Goal: Task Accomplishment & Management: Complete application form

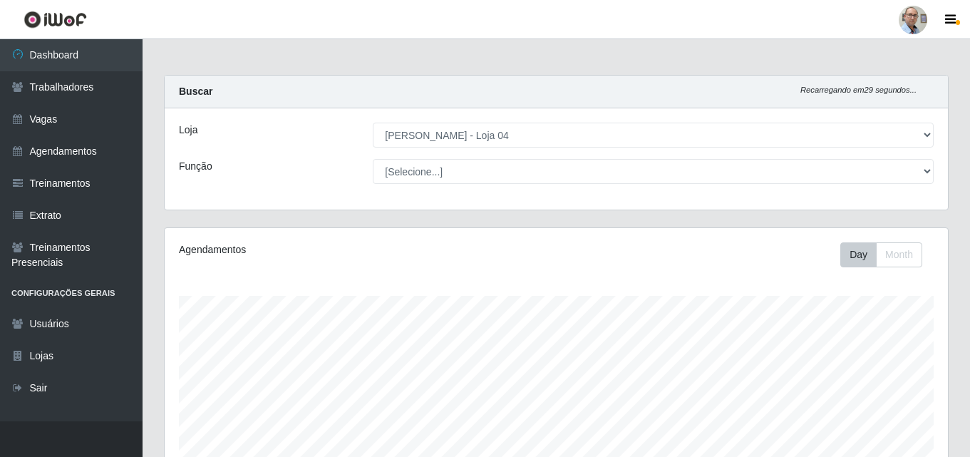
select select "251"
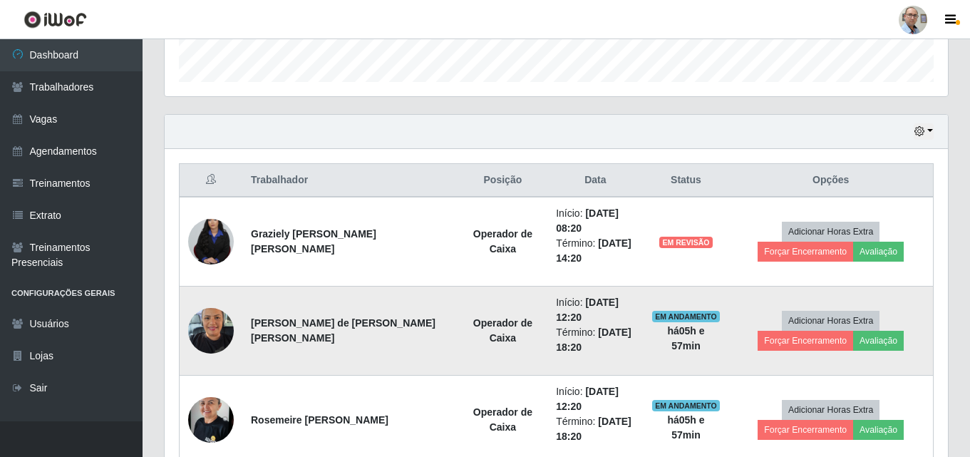
scroll to position [296, 784]
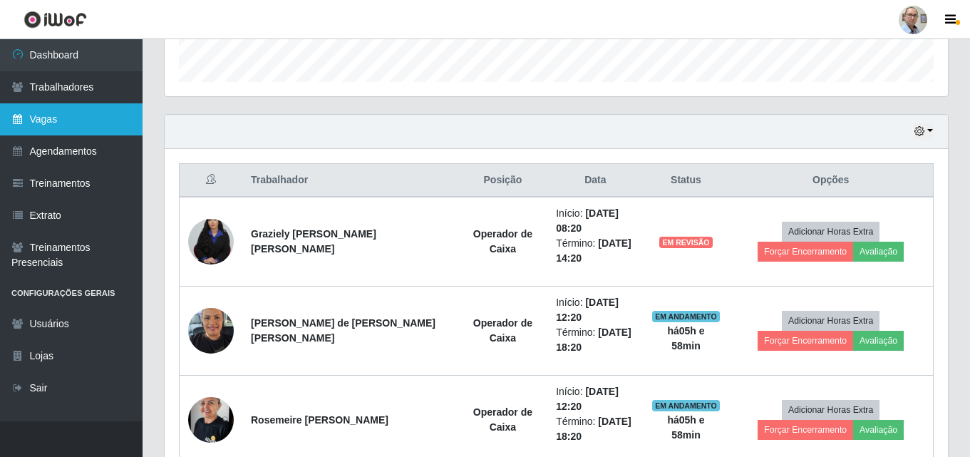
click at [38, 117] on link "Vagas" at bounding box center [71, 119] width 143 height 32
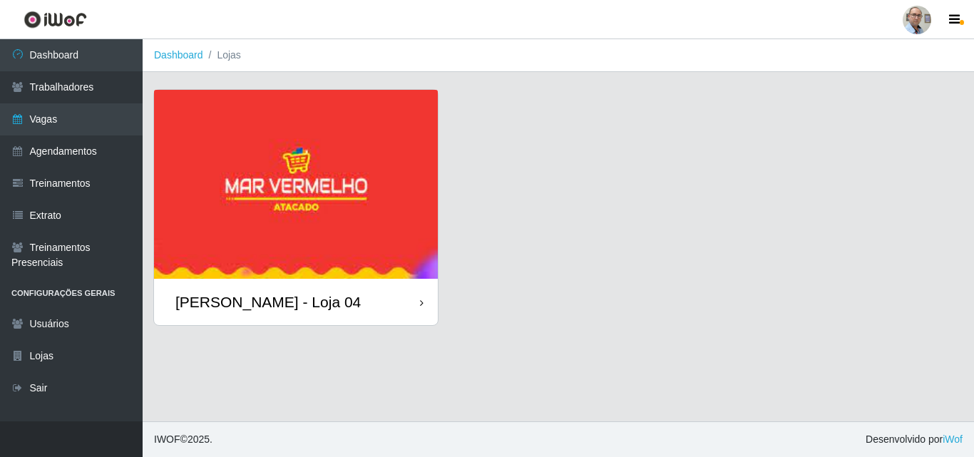
click at [274, 303] on div "[PERSON_NAME] - Loja 04" at bounding box center [267, 302] width 185 height 18
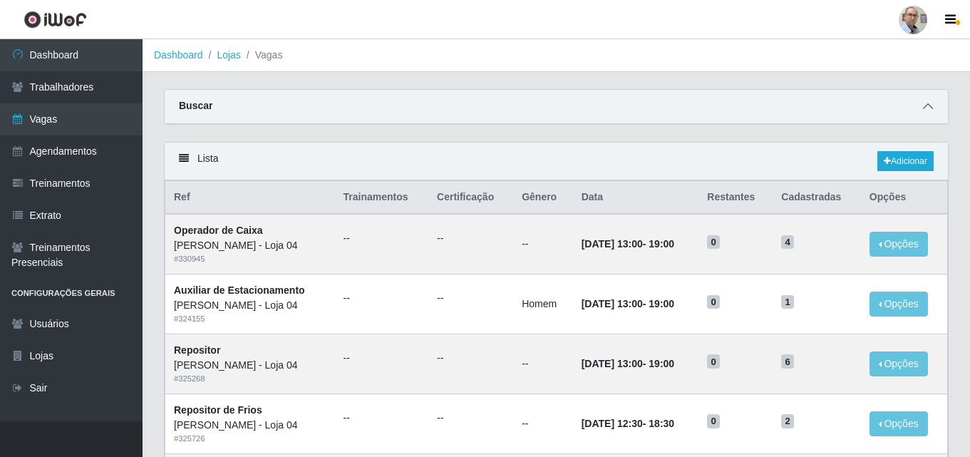
click at [923, 108] on span at bounding box center [928, 106] width 17 height 16
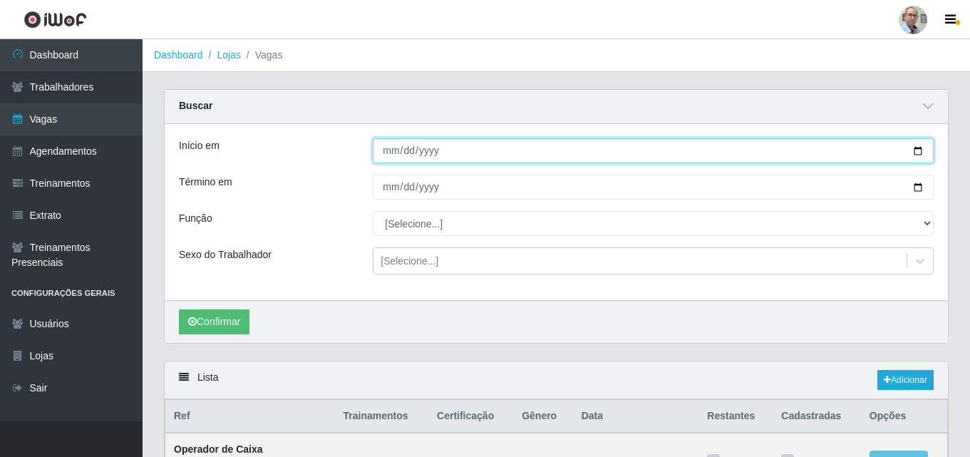
click at [920, 147] on input "Início em" at bounding box center [653, 150] width 561 height 25
click at [918, 149] on input "Início em" at bounding box center [653, 150] width 561 height 25
type input "[DATE]"
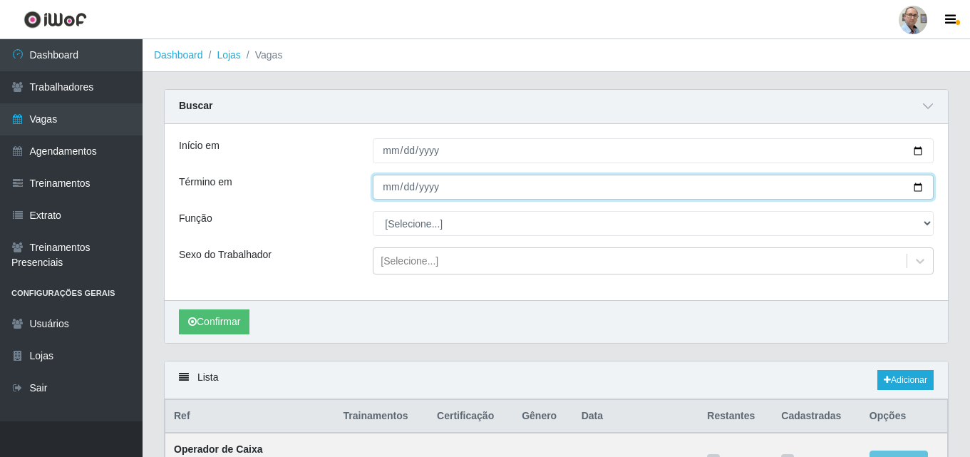
click at [918, 185] on input "Término em" at bounding box center [653, 187] width 561 height 25
type input "[DATE]"
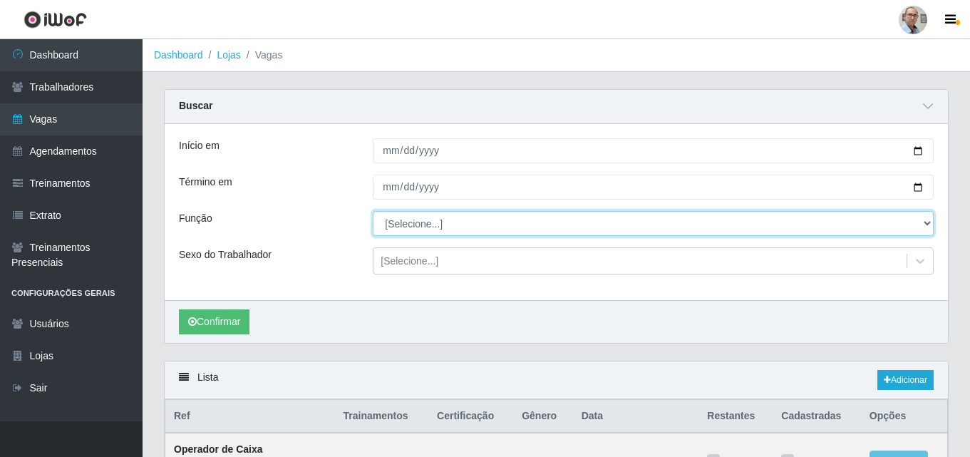
click at [459, 224] on select "[Selecione...] ASG ASG + ASG ++ Auxiliar de Depósito Auxiliar de Depósito + Aux…" at bounding box center [653, 223] width 561 height 25
select select "112"
click at [373, 212] on select "[Selecione...] ASG ASG + ASG ++ Auxiliar de Depósito Auxiliar de Depósito + Aux…" at bounding box center [653, 223] width 561 height 25
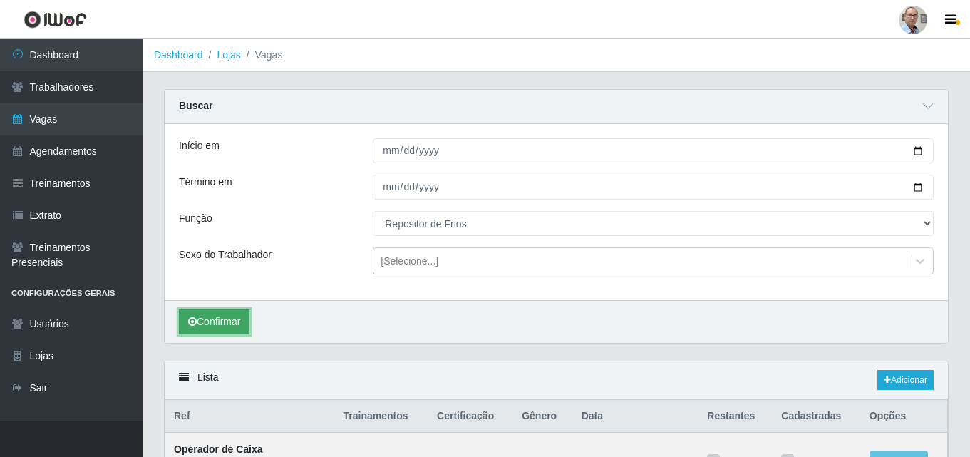
click at [215, 321] on button "Confirmar" at bounding box center [214, 321] width 71 height 25
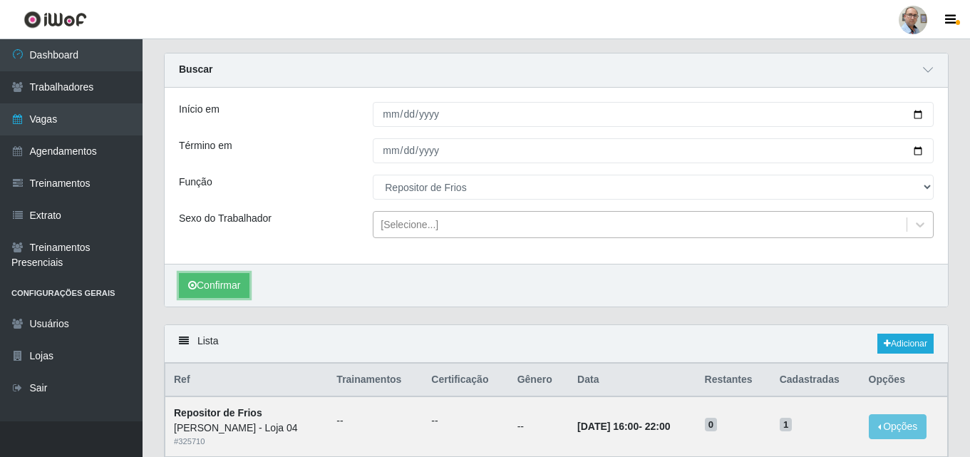
scroll to position [28, 0]
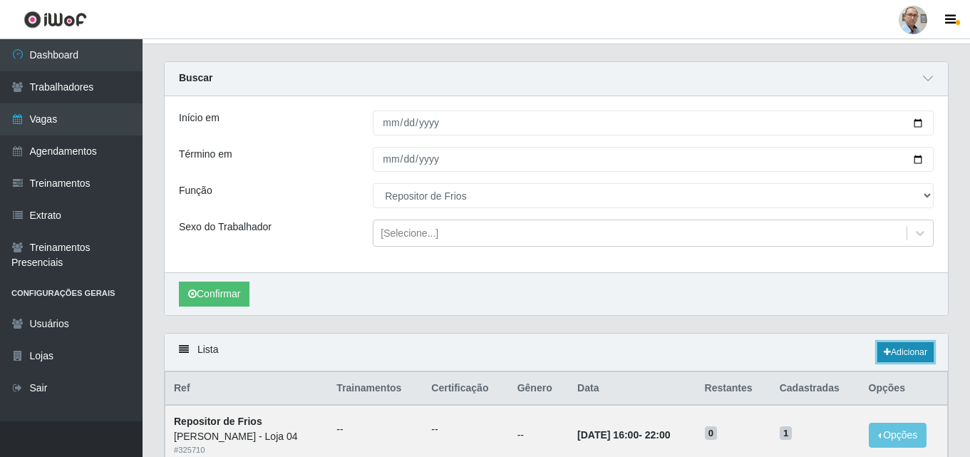
click at [901, 353] on link "Adicionar" at bounding box center [906, 352] width 56 height 20
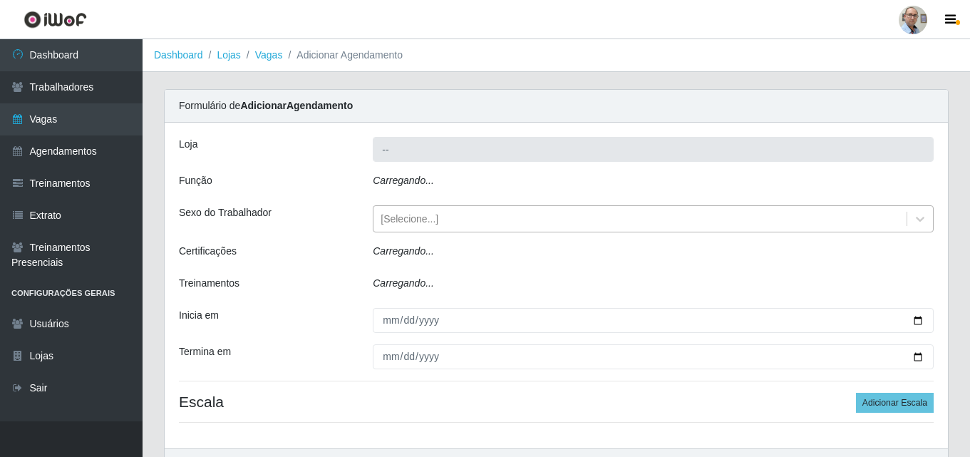
type input "[PERSON_NAME] - Loja 04"
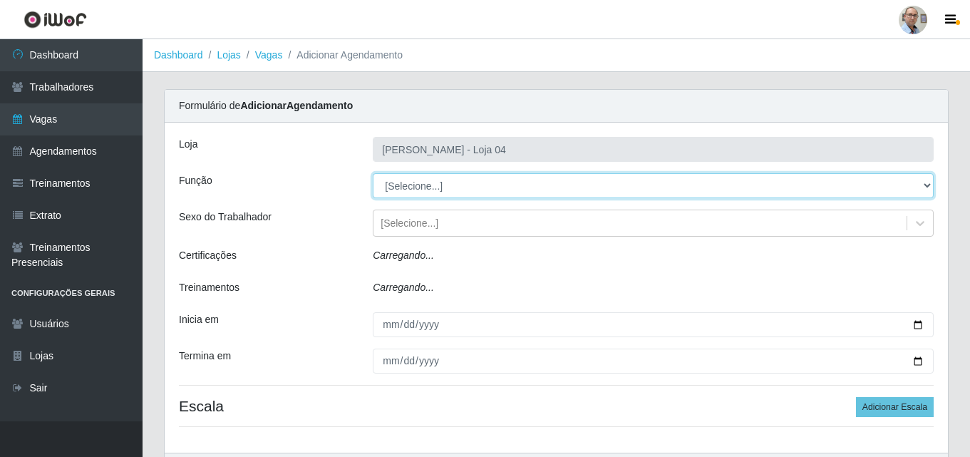
click at [421, 186] on select "[Selecione...] ASG ASG + ASG ++ Auxiliar de Depósito Auxiliar de Depósito + Aux…" at bounding box center [653, 185] width 561 height 25
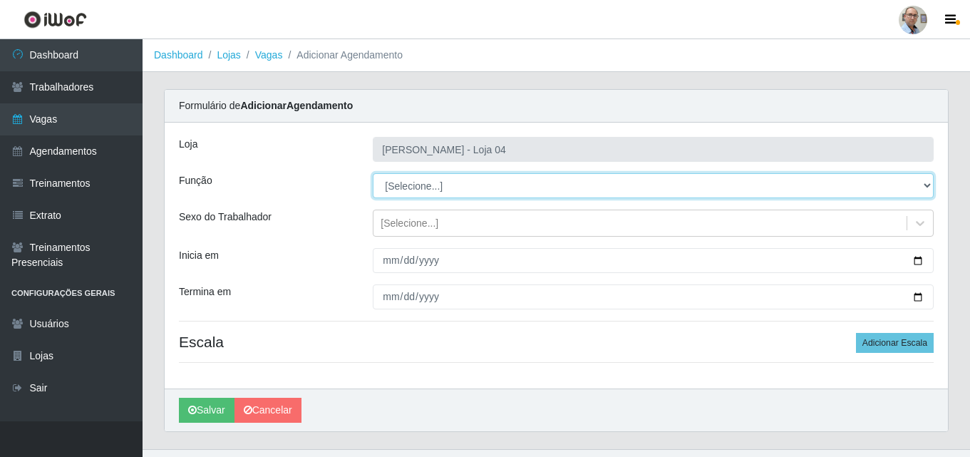
select select "112"
click at [373, 173] on select "[Selecione...] ASG ASG + ASG ++ Auxiliar de Depósito Auxiliar de Depósito + Aux…" at bounding box center [653, 185] width 561 height 25
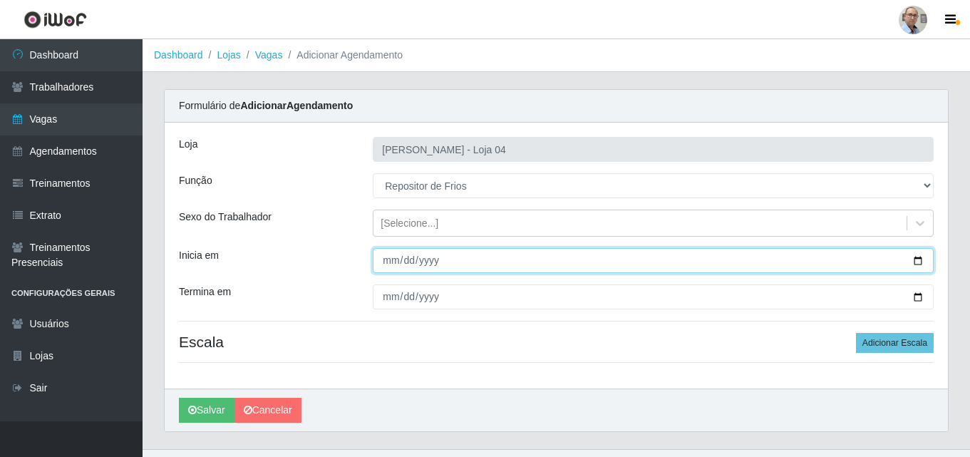
click at [918, 262] on input "Inicia em" at bounding box center [653, 260] width 561 height 25
type input "[DATE]"
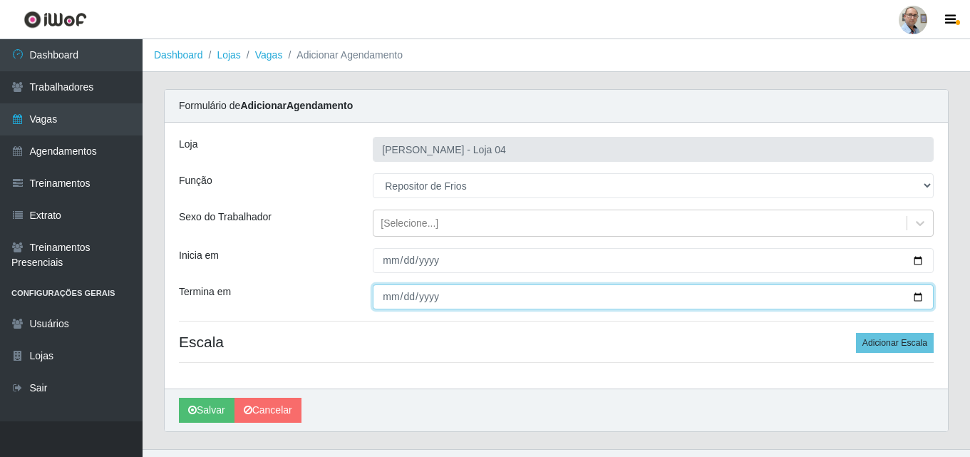
click at [919, 298] on input "Termina em" at bounding box center [653, 296] width 561 height 25
type input "[DATE]"
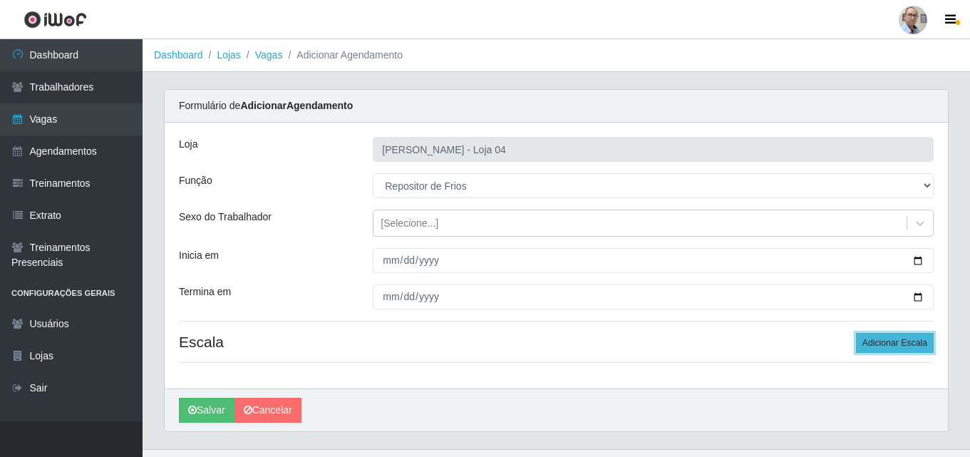
click at [900, 336] on button "Adicionar Escala" at bounding box center [895, 343] width 78 height 20
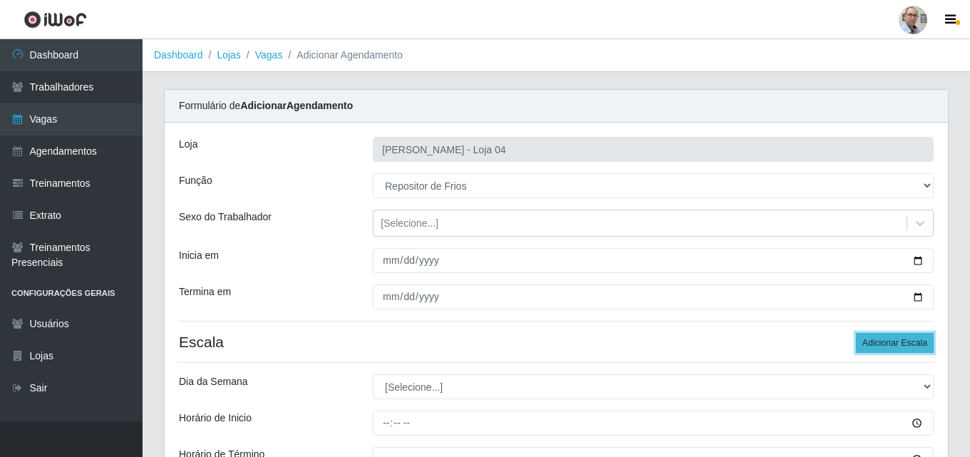
click at [898, 341] on button "Adicionar Escala" at bounding box center [895, 343] width 78 height 20
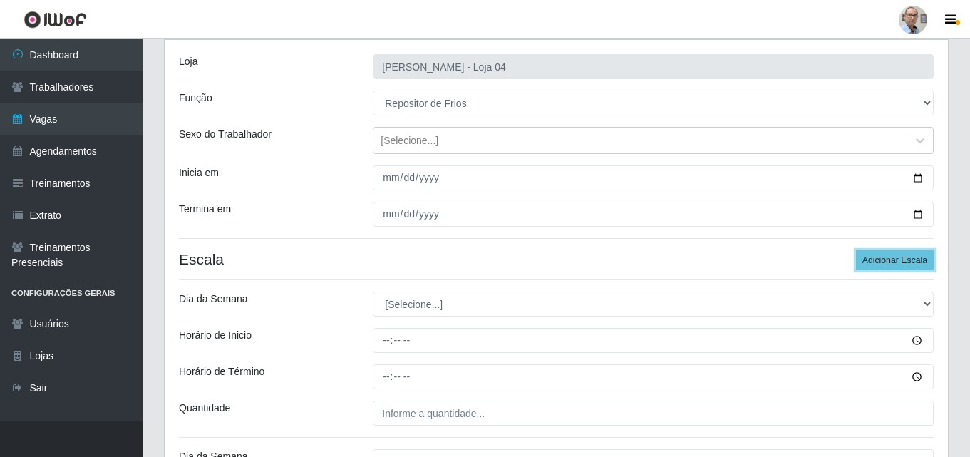
scroll to position [214, 0]
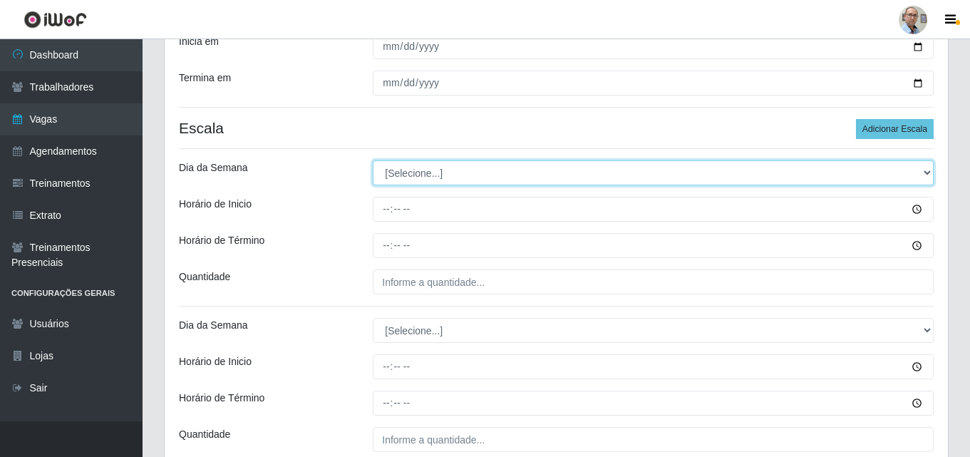
click at [411, 178] on select "[Selecione...] Segunda Terça Quarta Quinta Sexta Sábado Domingo" at bounding box center [653, 172] width 561 height 25
select select "3"
click at [373, 160] on select "[Selecione...] Segunda Terça Quarta Quinta Sexta Sábado Domingo" at bounding box center [653, 172] width 561 height 25
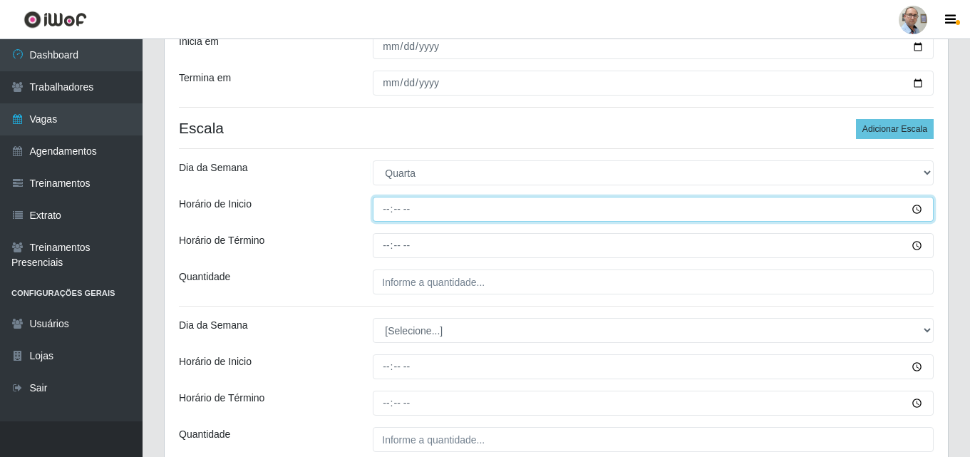
click at [386, 211] on input "Horário de Inicio" at bounding box center [653, 209] width 561 height 25
type input "08:00"
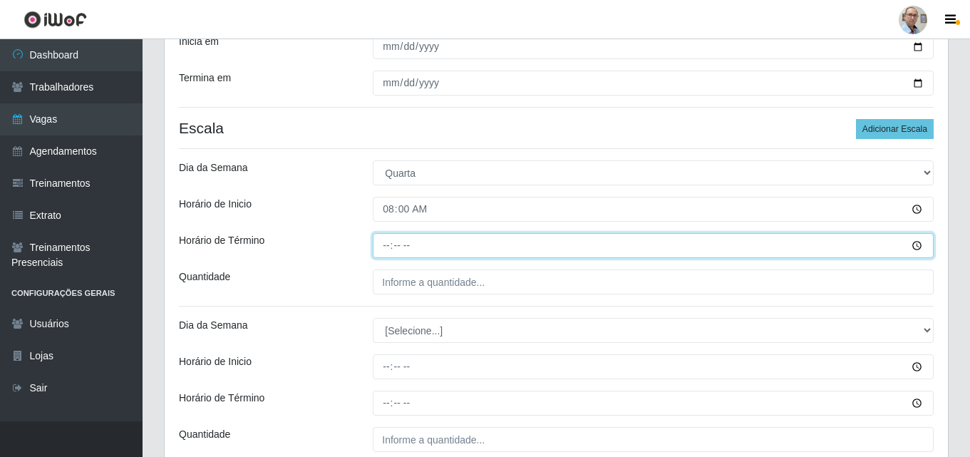
type input "14:00"
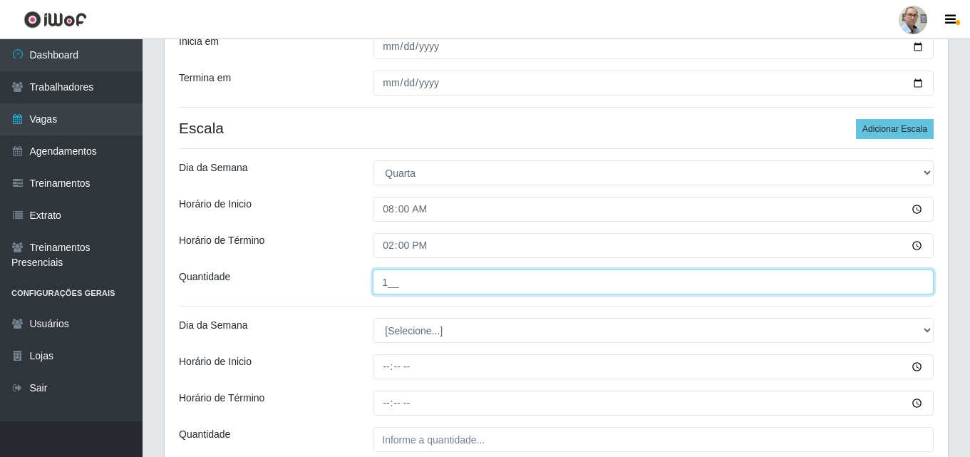
scroll to position [343, 0]
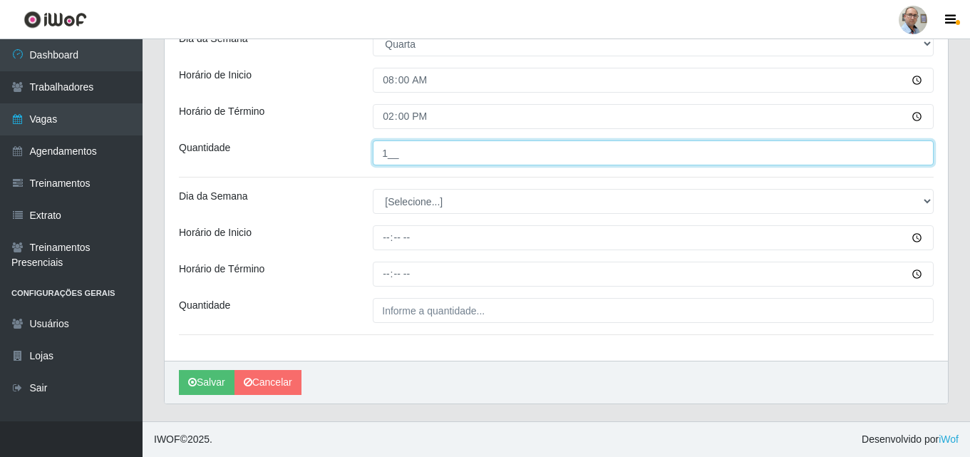
type input "1__"
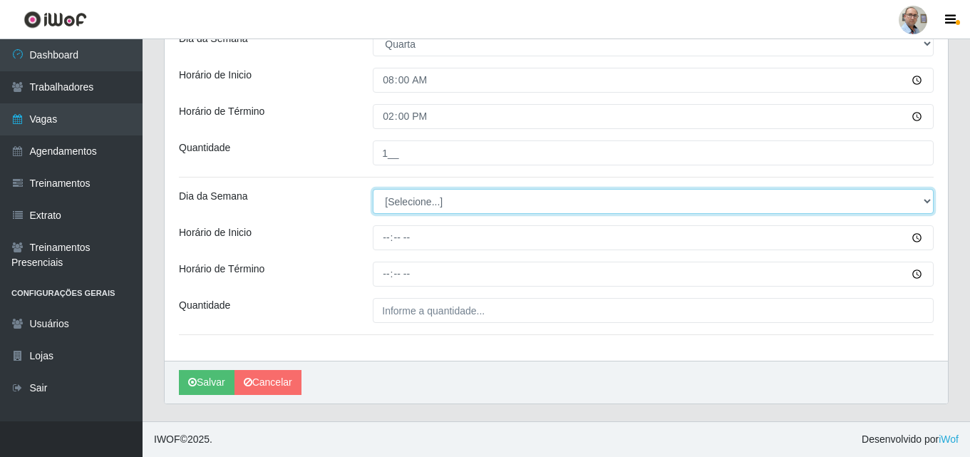
click at [399, 205] on select "[Selecione...] Segunda Terça Quarta Quinta Sexta Sábado Domingo" at bounding box center [653, 201] width 561 height 25
select select "3"
click at [373, 189] on select "[Selecione...] Segunda Terça Quarta Quinta Sexta Sábado Domingo" at bounding box center [653, 201] width 561 height 25
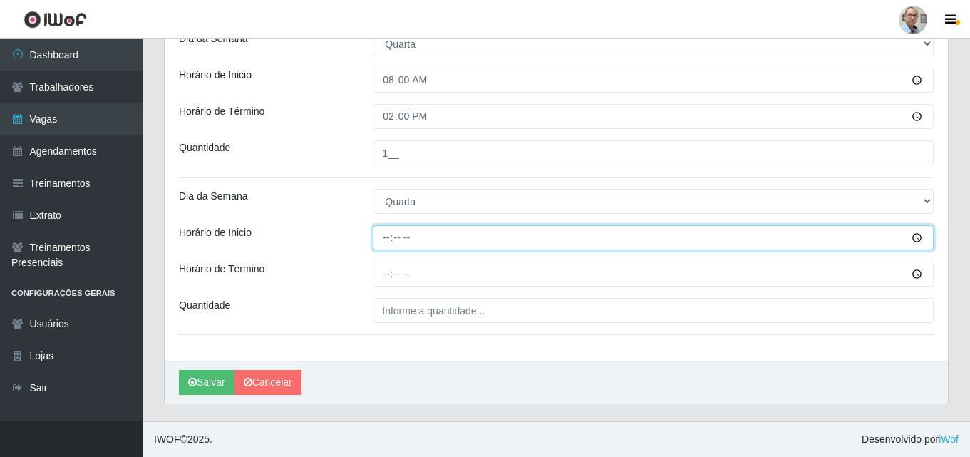
click at [382, 233] on input "Horário de Inicio" at bounding box center [653, 237] width 561 height 25
type input "15:00"
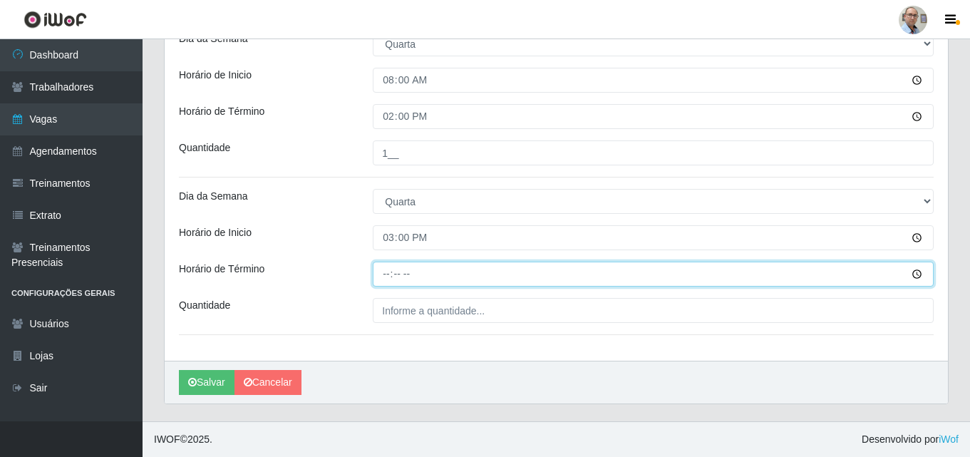
type input "21:00"
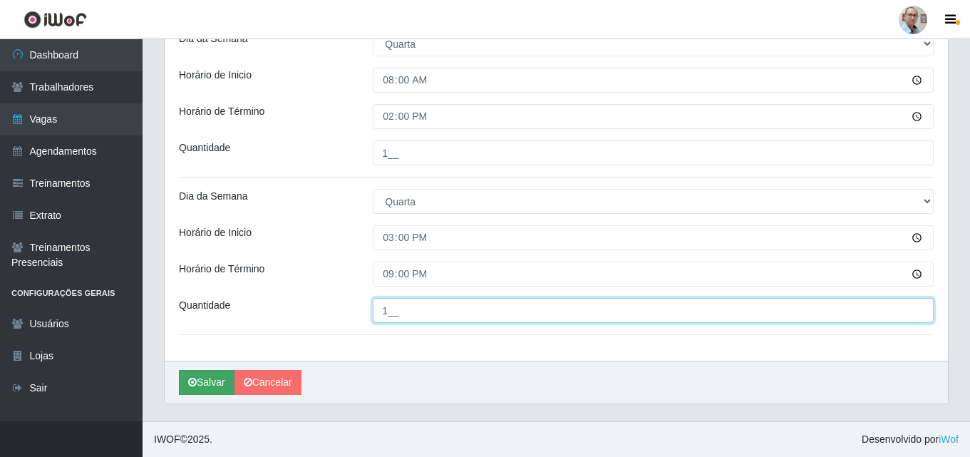
type input "1__"
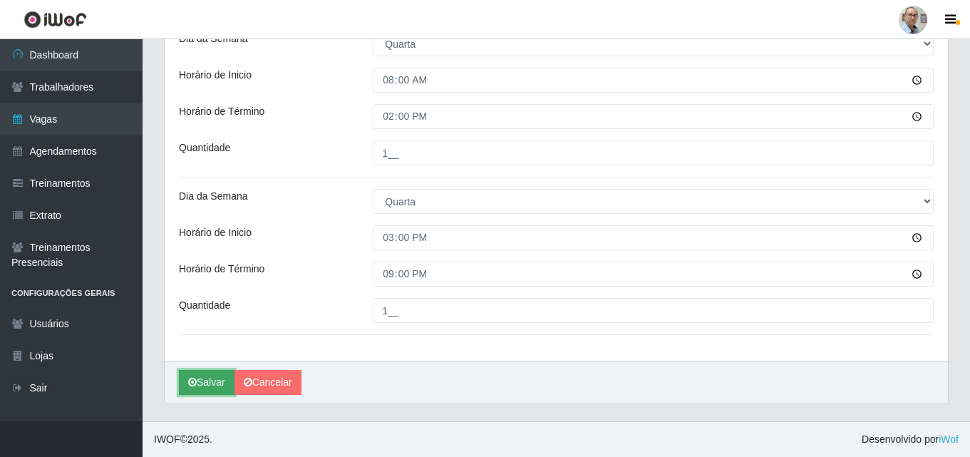
click at [213, 376] on button "Salvar" at bounding box center [207, 382] width 56 height 25
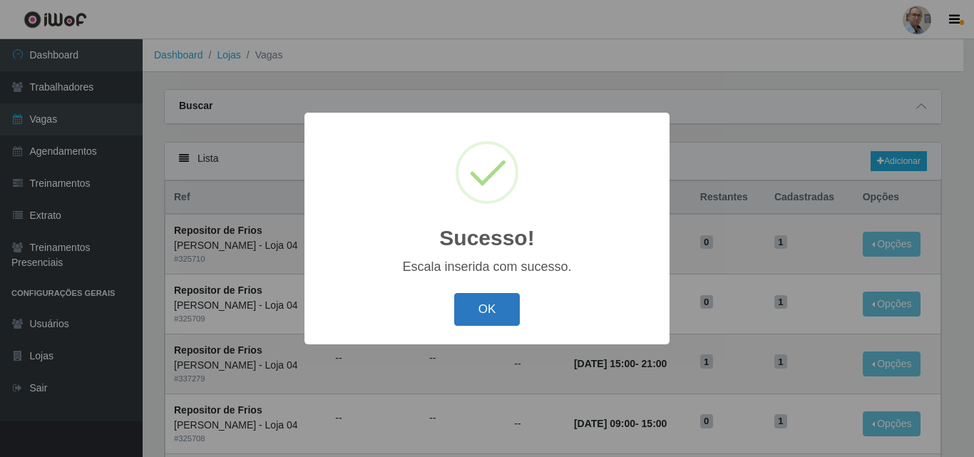
click at [477, 306] on button "OK" at bounding box center [487, 310] width 66 height 34
